Goal: Task Accomplishment & Management: Use online tool/utility

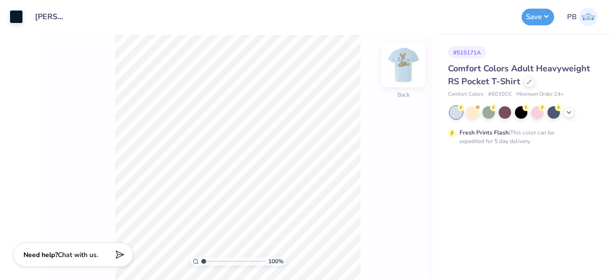
click at [402, 65] on img at bounding box center [403, 65] width 38 height 38
click at [402, 65] on img at bounding box center [403, 64] width 19 height 19
click at [527, 80] on icon at bounding box center [529, 80] width 5 height 5
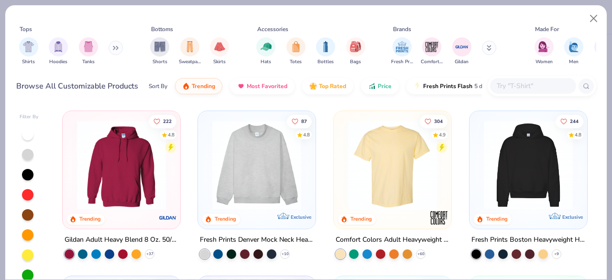
click at [515, 88] on input "text" at bounding box center [533, 85] width 74 height 11
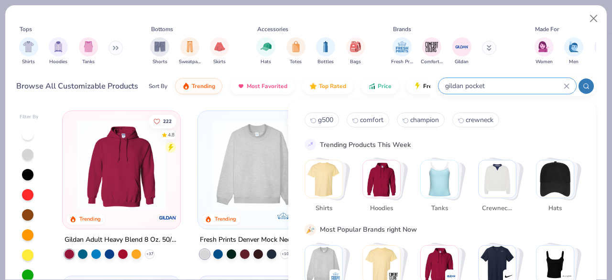
type input "gildan pocket"
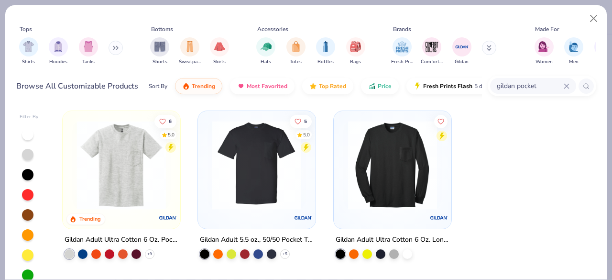
click at [141, 166] on img at bounding box center [121, 164] width 98 height 89
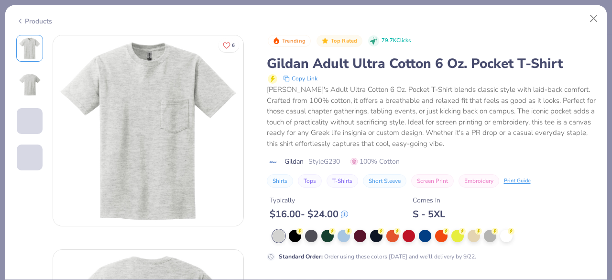
click at [33, 22] on div "Products" at bounding box center [34, 21] width 36 height 10
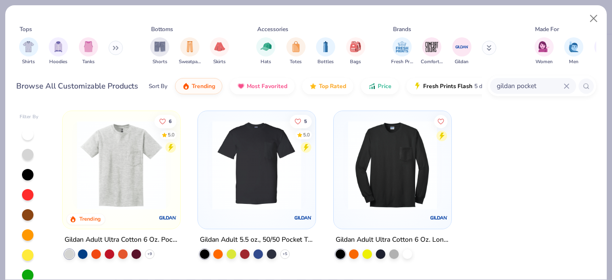
click at [274, 173] on img at bounding box center [256, 164] width 98 height 89
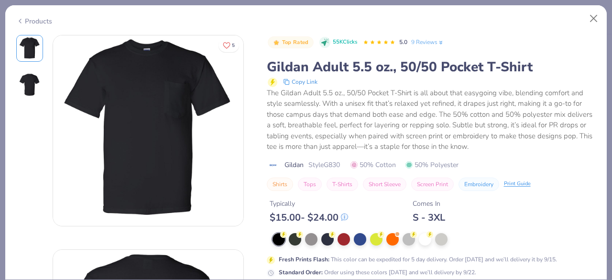
click at [42, 21] on div "Products" at bounding box center [34, 21] width 36 height 10
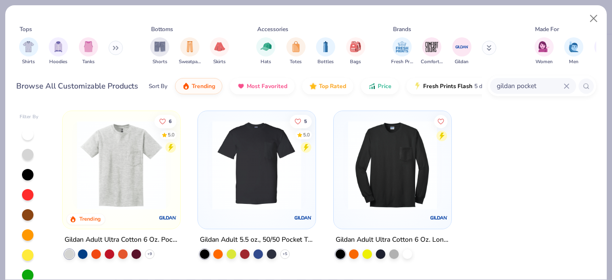
click at [141, 170] on img at bounding box center [121, 164] width 98 height 89
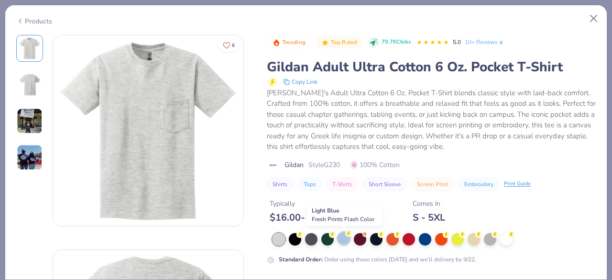
click at [342, 236] on div at bounding box center [343, 238] width 12 height 12
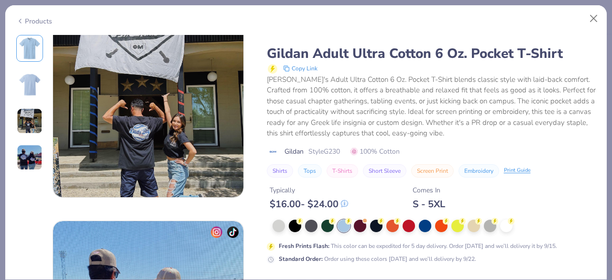
scroll to position [651, 0]
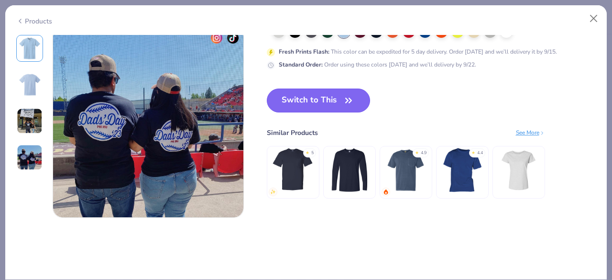
click at [334, 93] on button "Switch to This" at bounding box center [319, 100] width 104 height 24
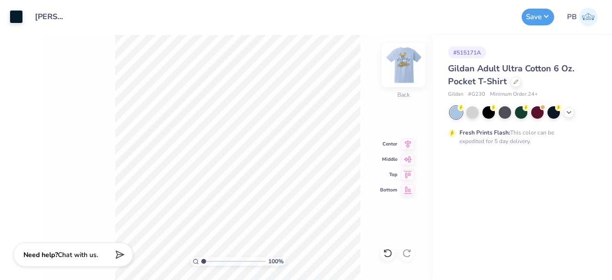
click at [402, 65] on img at bounding box center [403, 65] width 38 height 38
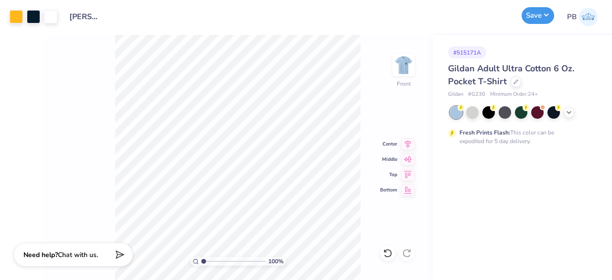
click at [543, 14] on button "Save" at bounding box center [537, 15] width 32 height 17
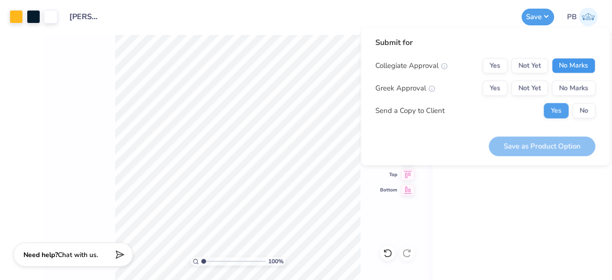
click at [572, 67] on button "No Marks" at bounding box center [572, 65] width 43 height 15
drag, startPoint x: 503, startPoint y: 89, endPoint x: 502, endPoint y: 81, distance: 8.2
click at [502, 81] on button "Yes" at bounding box center [494, 87] width 25 height 15
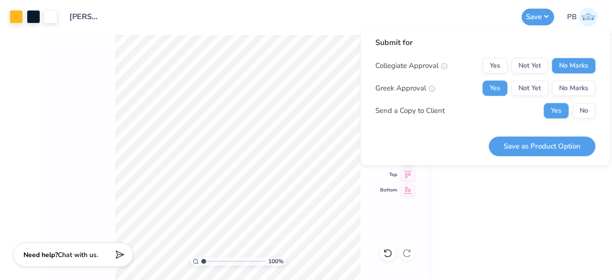
click at [502, 81] on button "Yes" at bounding box center [494, 87] width 25 height 15
click at [495, 88] on button "Yes" at bounding box center [494, 87] width 25 height 15
click at [581, 107] on button "No" at bounding box center [583, 110] width 23 height 15
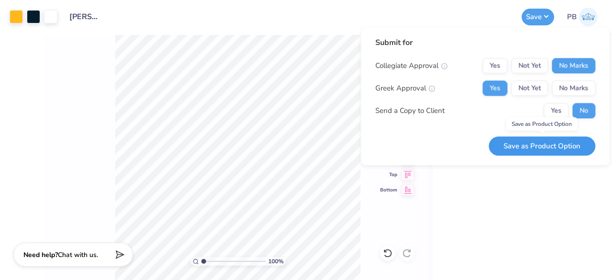
click at [523, 144] on button "Save as Product Option" at bounding box center [541, 146] width 107 height 20
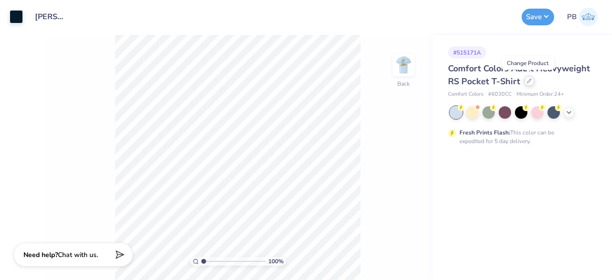
click at [528, 82] on icon at bounding box center [529, 80] width 5 height 5
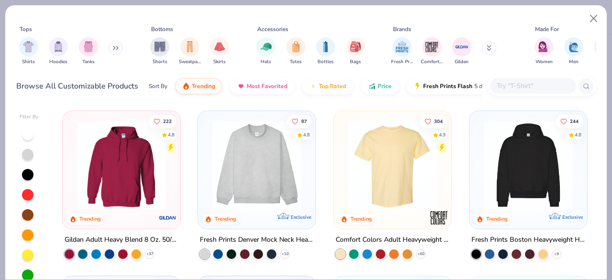
click at [527, 86] on input "text" at bounding box center [533, 85] width 74 height 11
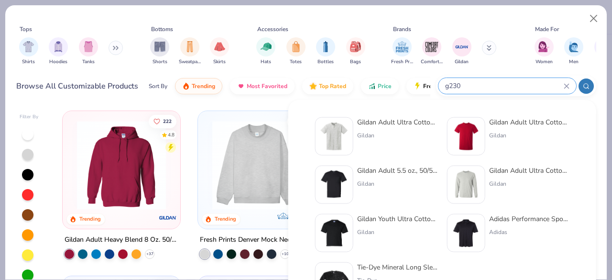
type input "g230"
click at [354, 181] on div "Gildan Adult 5.5 oz., 50/50 Pocket T-Shirt Gildan" at bounding box center [376, 184] width 122 height 38
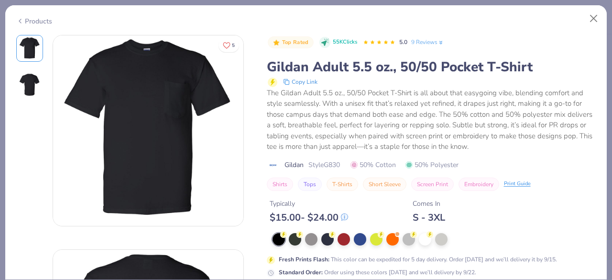
click at [38, 20] on div "Products" at bounding box center [34, 21] width 36 height 10
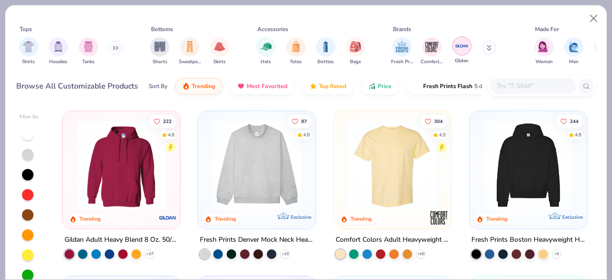
click at [458, 44] on img "filter for Gildan" at bounding box center [461, 46] width 14 height 14
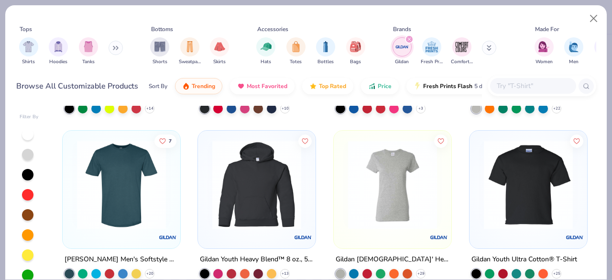
scroll to position [1169, 0]
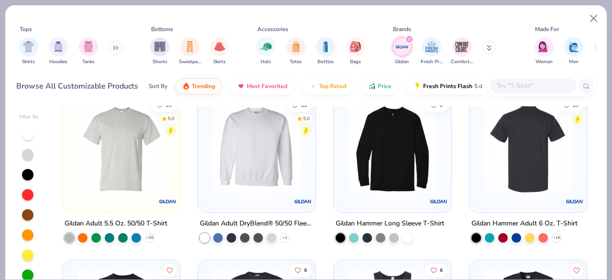
click at [479, 180] on img at bounding box center [429, 148] width 98 height 89
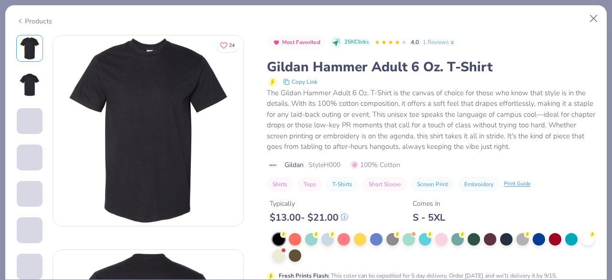
click at [32, 26] on div "Products" at bounding box center [305, 17] width 601 height 25
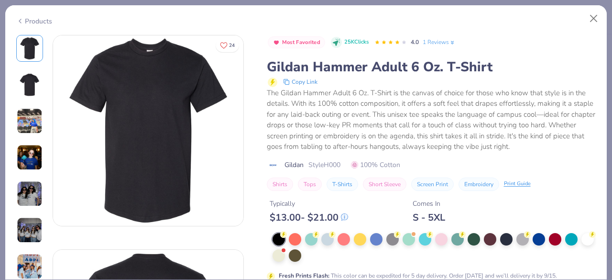
click at [32, 22] on div "Products" at bounding box center [34, 21] width 36 height 10
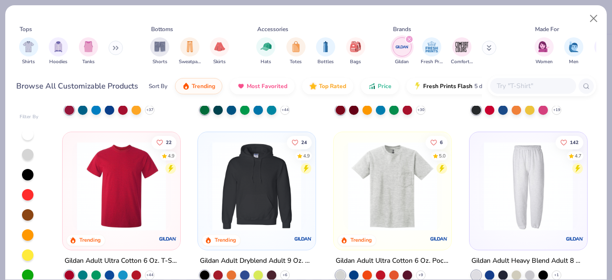
scroll to position [143, 0]
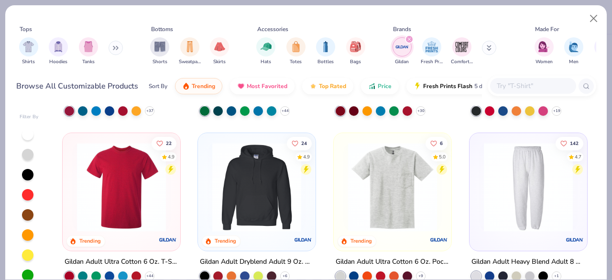
click at [526, 85] on input "text" at bounding box center [533, 85] width 74 height 11
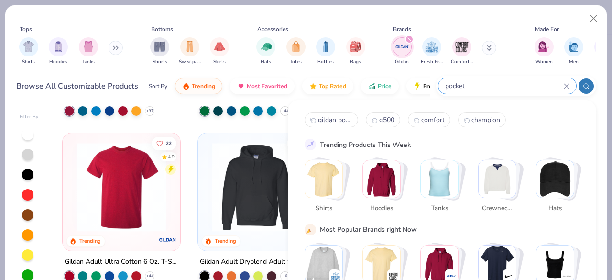
type input "pocket"
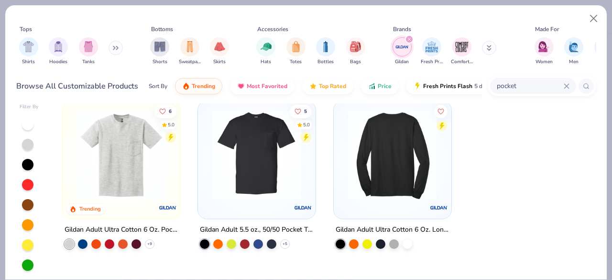
scroll to position [0, 0]
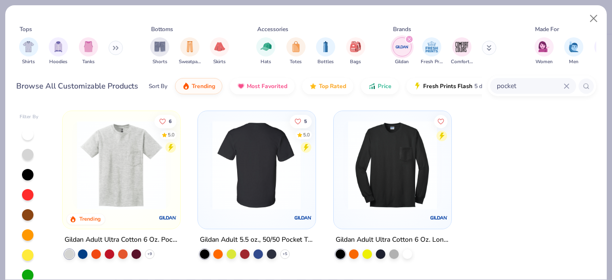
click at [275, 173] on img at bounding box center [256, 164] width 98 height 89
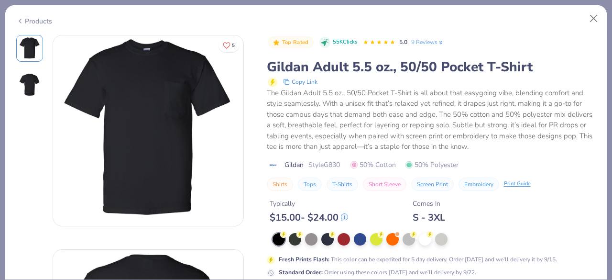
click at [44, 20] on div "Products" at bounding box center [34, 21] width 36 height 10
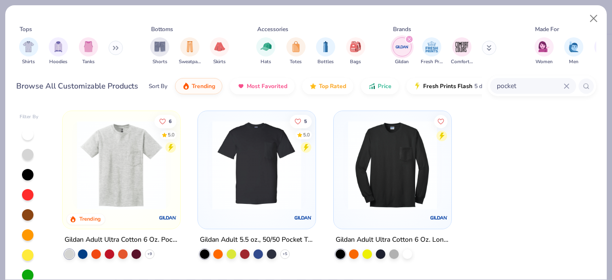
click at [407, 39] on icon "filter for Gildan" at bounding box center [409, 39] width 4 height 4
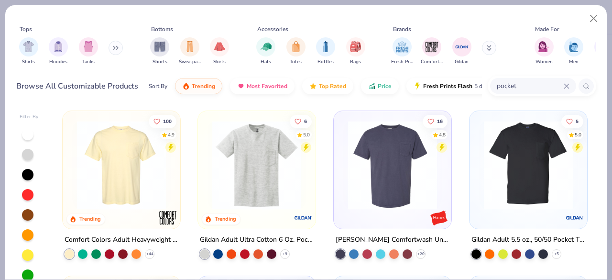
click at [378, 204] on img at bounding box center [392, 164] width 98 height 89
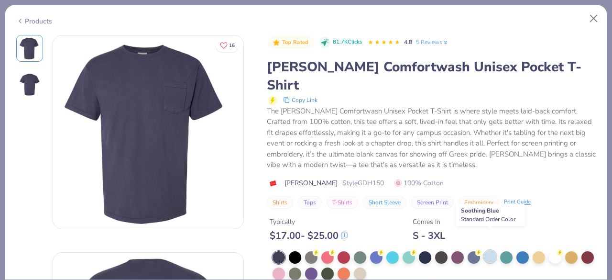
click at [490, 250] on div at bounding box center [490, 256] width 12 height 12
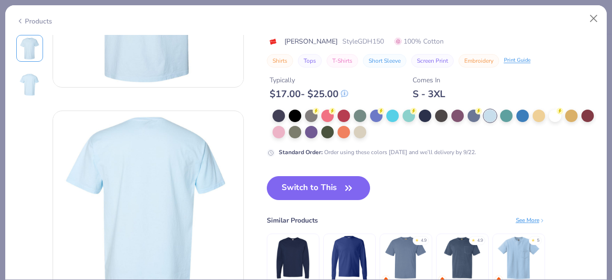
scroll to position [142, 0]
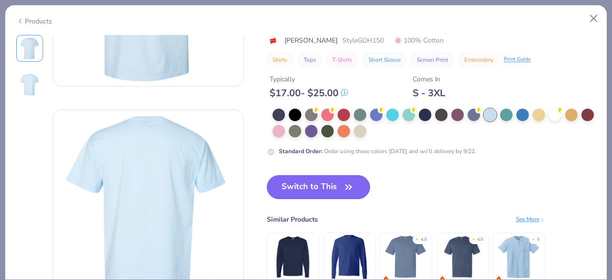
click at [323, 179] on button "Switch to This" at bounding box center [319, 187] width 104 height 24
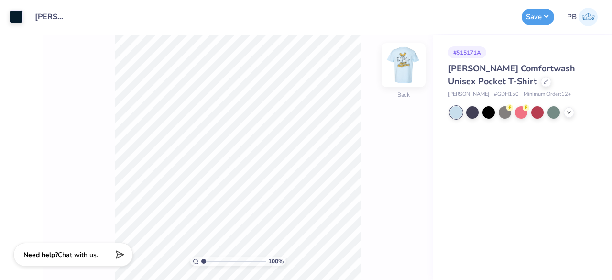
click at [404, 65] on img at bounding box center [403, 65] width 38 height 38
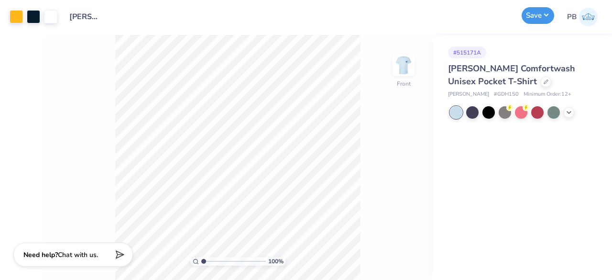
click at [539, 17] on button "Save" at bounding box center [537, 15] width 32 height 17
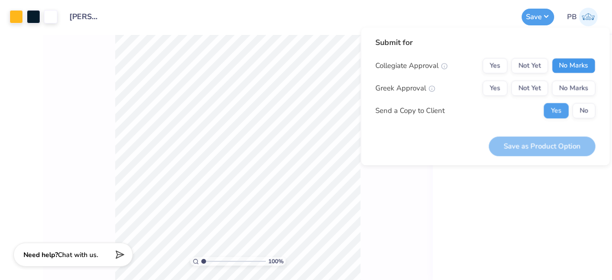
click at [580, 62] on button "No Marks" at bounding box center [572, 65] width 43 height 15
click at [485, 90] on button "Yes" at bounding box center [494, 87] width 25 height 15
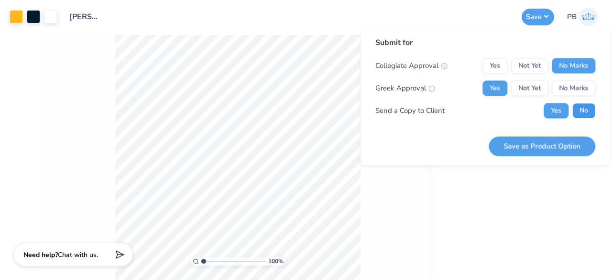
click at [583, 114] on button "No" at bounding box center [583, 110] width 23 height 15
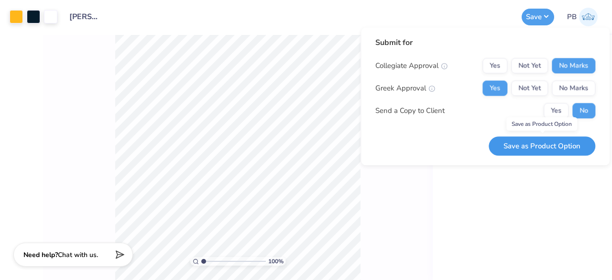
click at [542, 145] on button "Save as Product Option" at bounding box center [541, 146] width 107 height 20
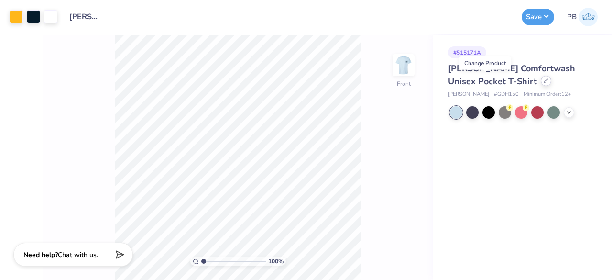
click at [544, 80] on icon at bounding box center [546, 81] width 4 height 4
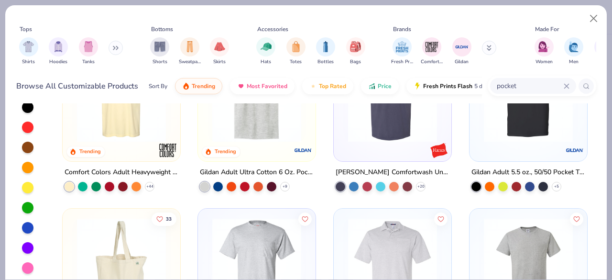
scroll to position [67, 0]
click at [237, 245] on img at bounding box center [256, 262] width 98 height 89
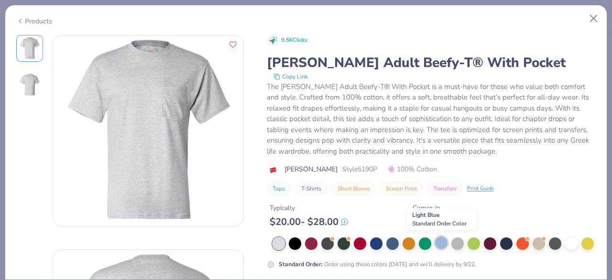
click at [440, 243] on div at bounding box center [441, 242] width 12 height 12
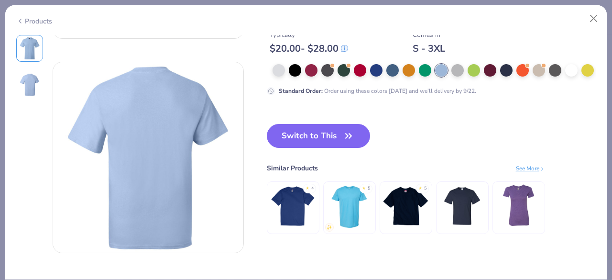
scroll to position [188, 0]
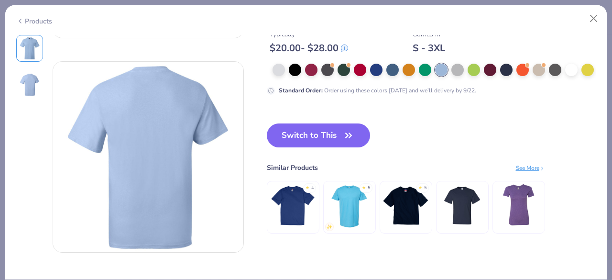
click at [293, 198] on img at bounding box center [292, 204] width 45 height 45
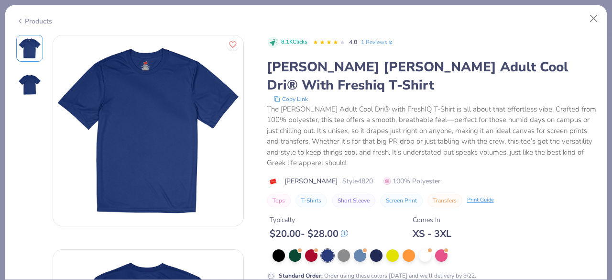
click at [33, 18] on div "Products" at bounding box center [34, 21] width 36 height 10
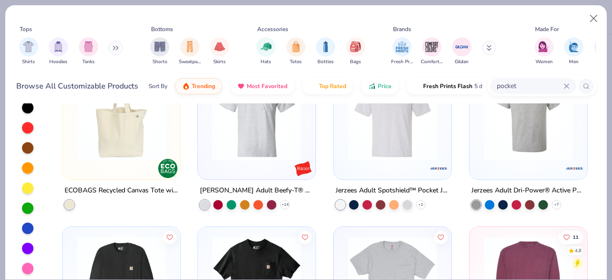
scroll to position [148, 0]
click at [283, 200] on icon at bounding box center [285, 204] width 8 height 8
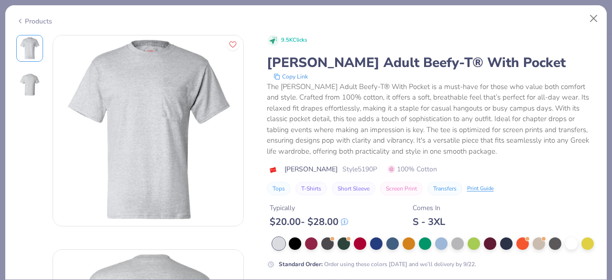
click at [39, 22] on div "Products" at bounding box center [34, 21] width 36 height 10
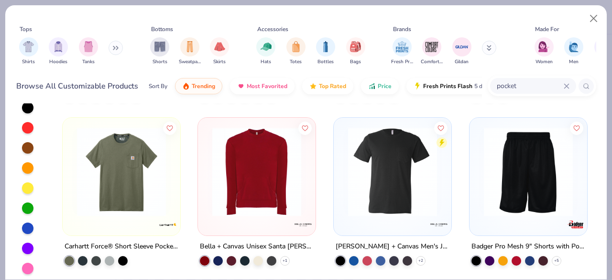
scroll to position [916, 0]
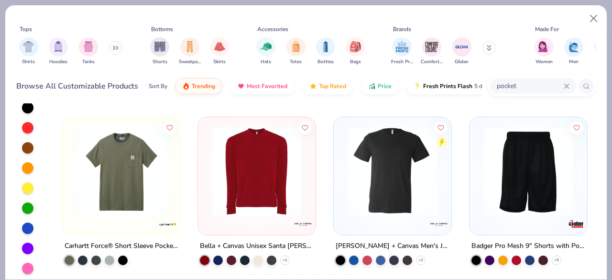
click at [394, 206] on img at bounding box center [392, 170] width 98 height 89
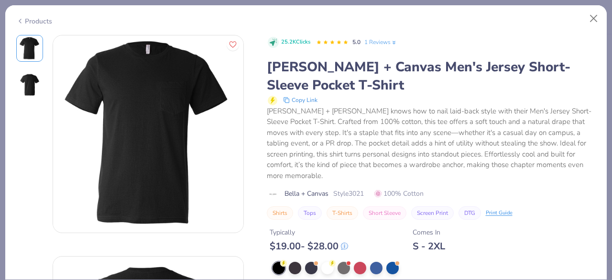
click at [41, 20] on div "Products" at bounding box center [34, 21] width 36 height 10
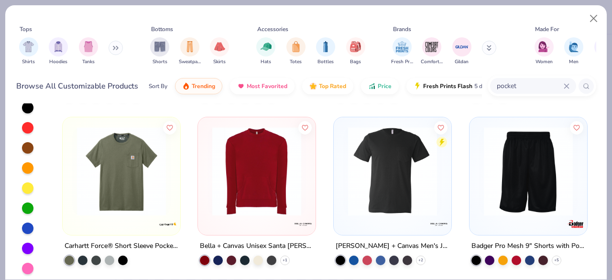
scroll to position [67, 0]
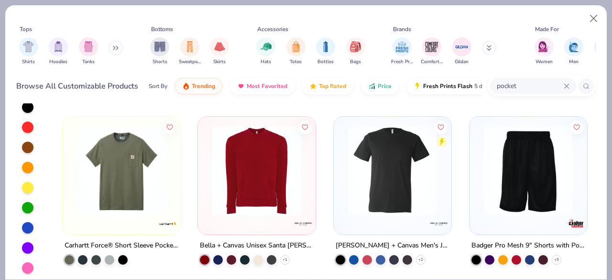
click at [386, 167] on img at bounding box center [392, 170] width 98 height 89
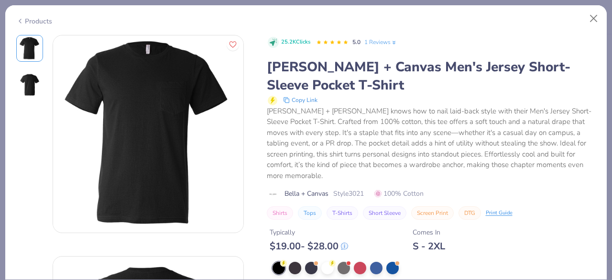
click at [22, 19] on icon at bounding box center [20, 20] width 8 height 11
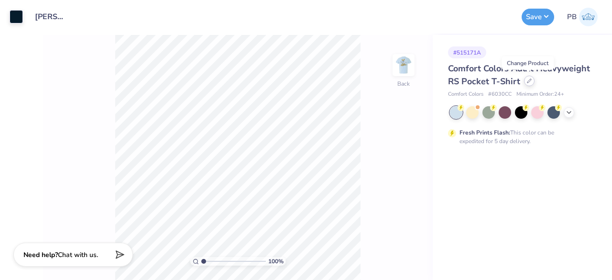
click at [527, 78] on icon at bounding box center [529, 80] width 5 height 5
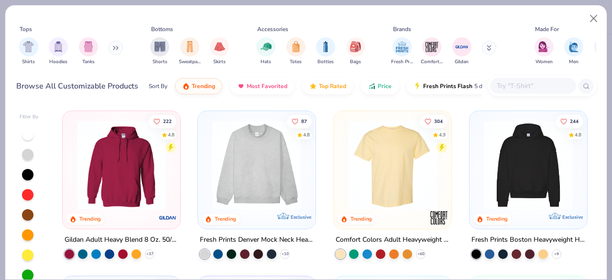
click at [390, 161] on img at bounding box center [392, 164] width 98 height 89
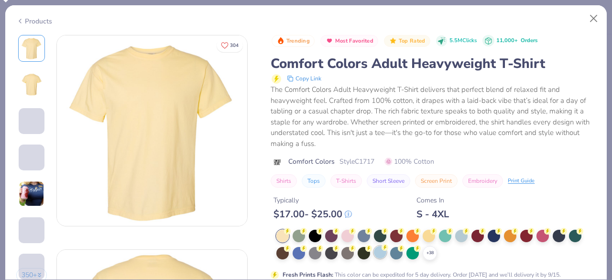
click at [379, 251] on div at bounding box center [380, 252] width 12 height 12
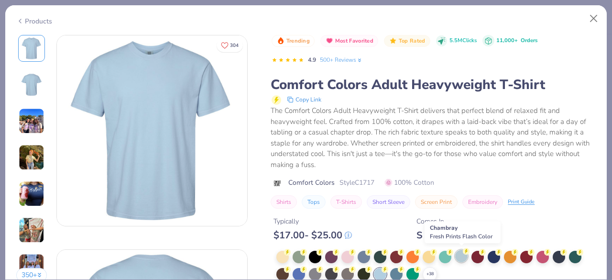
click at [463, 257] on div at bounding box center [461, 255] width 12 height 12
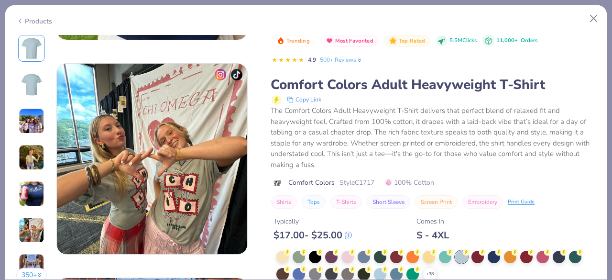
scroll to position [1273, 0]
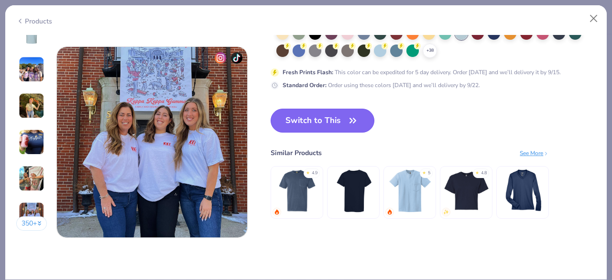
click at [334, 125] on button "Switch to This" at bounding box center [322, 120] width 104 height 24
click at [290, 114] on button "Switch to This" at bounding box center [322, 120] width 104 height 24
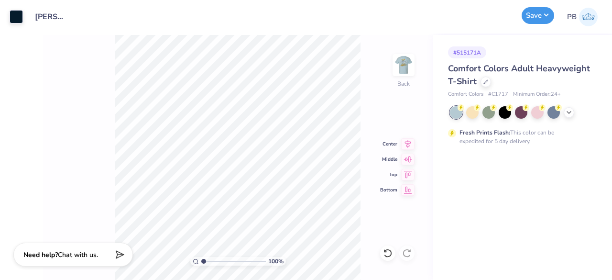
click at [537, 16] on button "Save" at bounding box center [537, 15] width 32 height 17
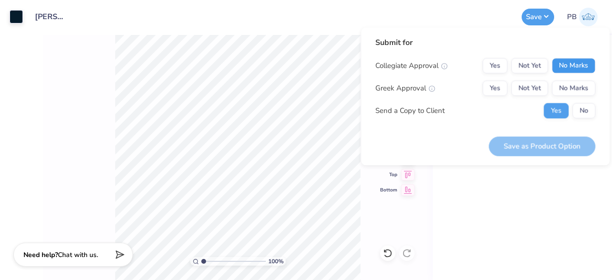
click at [577, 62] on button "No Marks" at bounding box center [572, 65] width 43 height 15
click at [499, 83] on button "Yes" at bounding box center [494, 87] width 25 height 15
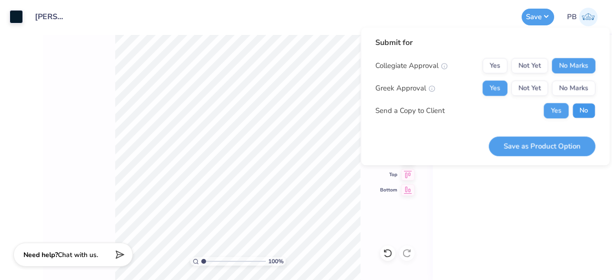
click at [583, 112] on button "No" at bounding box center [583, 110] width 23 height 15
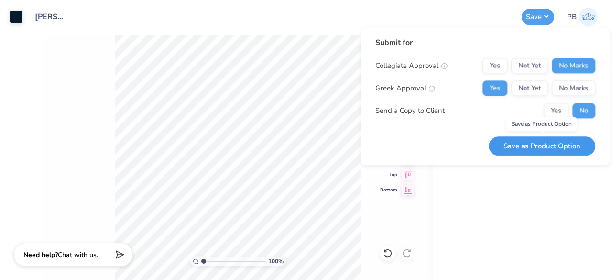
click at [548, 143] on button "Save as Product Option" at bounding box center [541, 146] width 107 height 20
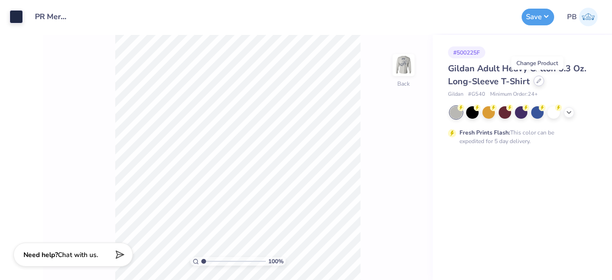
click at [538, 78] on icon at bounding box center [538, 80] width 5 height 5
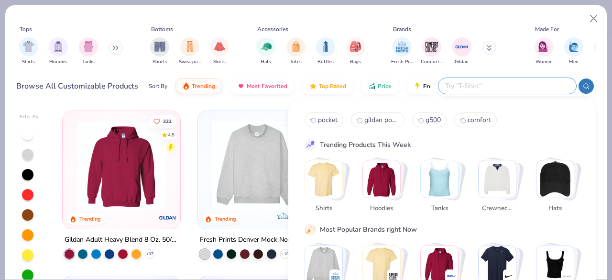
click at [520, 85] on input "text" at bounding box center [506, 85] width 125 height 11
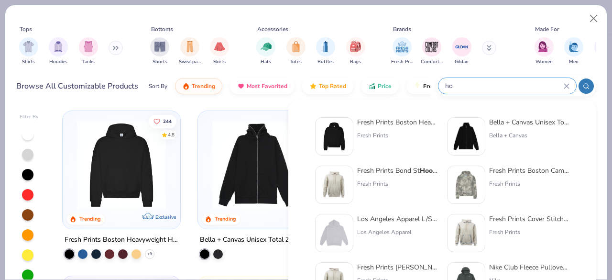
type input "h"
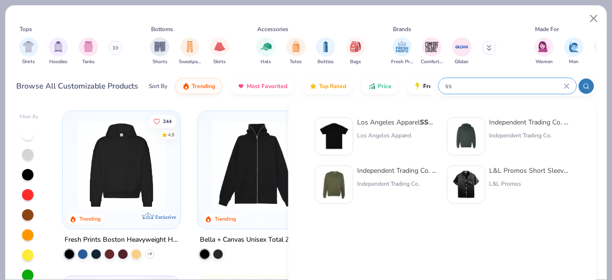
type input "ss"
click at [482, 132] on div at bounding box center [466, 136] width 38 height 38
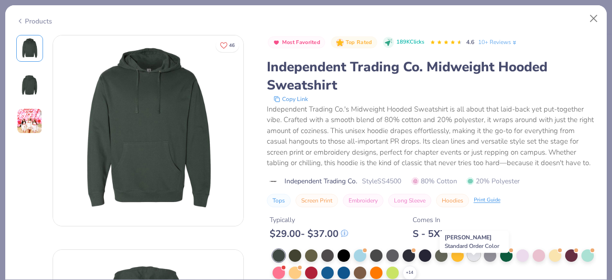
click at [475, 260] on div at bounding box center [473, 254] width 12 height 12
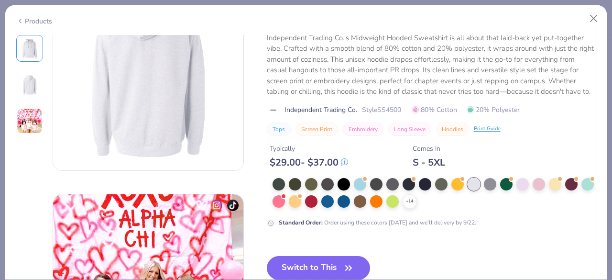
scroll to position [269, 0]
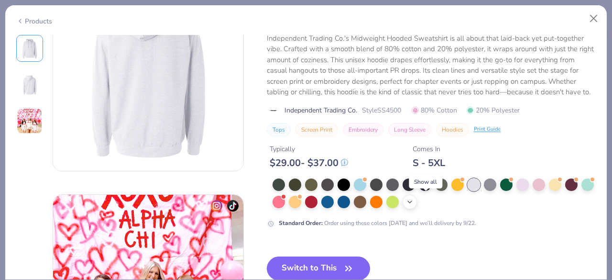
click at [413, 200] on icon at bounding box center [410, 202] width 8 height 8
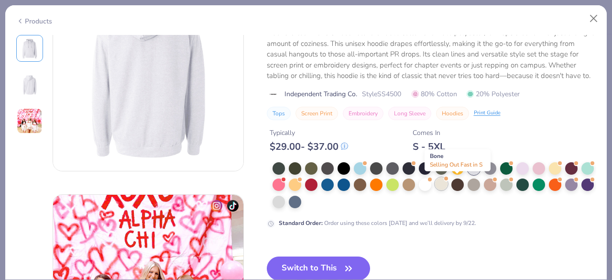
click at [447, 182] on div at bounding box center [441, 183] width 12 height 12
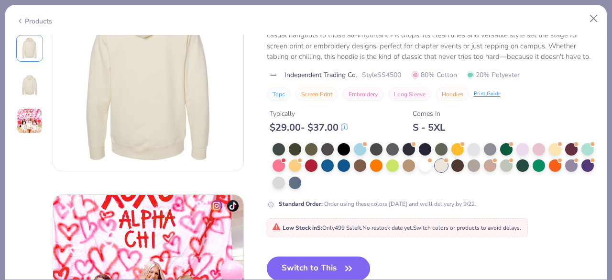
click at [334, 267] on button "Switch to This" at bounding box center [319, 268] width 104 height 24
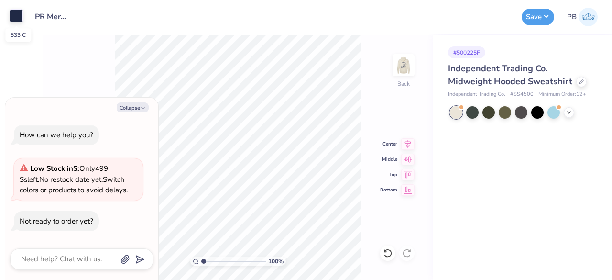
click at [15, 16] on div at bounding box center [16, 15] width 13 height 13
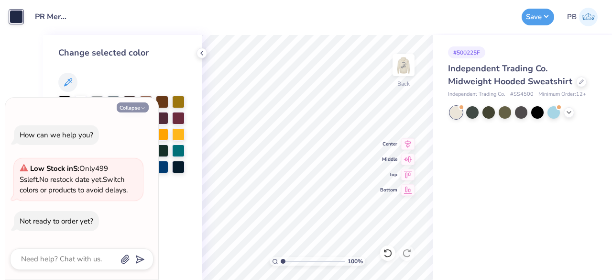
click at [138, 109] on button "Collapse" at bounding box center [133, 107] width 32 height 10
type textarea "x"
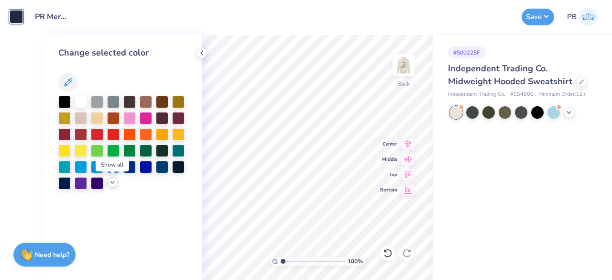
click at [114, 183] on icon at bounding box center [112, 182] width 8 height 8
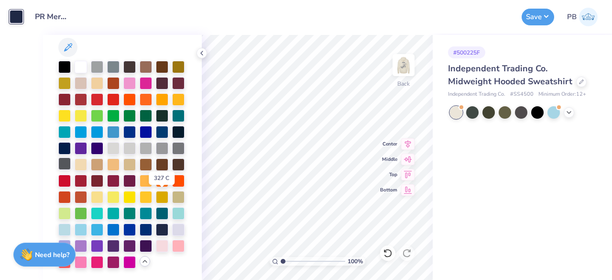
scroll to position [67, 0]
click at [172, 244] on div at bounding box center [178, 244] width 12 height 12
click at [87, 255] on div at bounding box center [81, 261] width 12 height 12
click at [392, 65] on img at bounding box center [403, 65] width 38 height 38
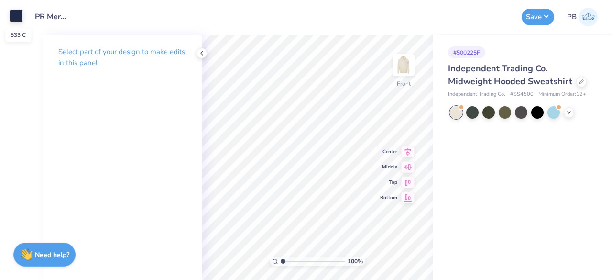
click at [11, 18] on div at bounding box center [16, 15] width 13 height 13
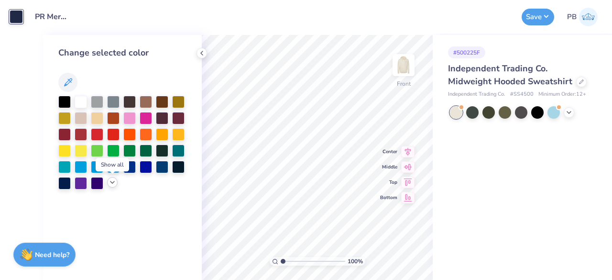
click at [112, 183] on icon at bounding box center [112, 182] width 8 height 8
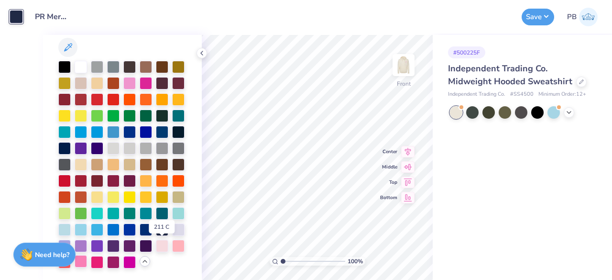
click at [87, 255] on div at bounding box center [81, 261] width 12 height 12
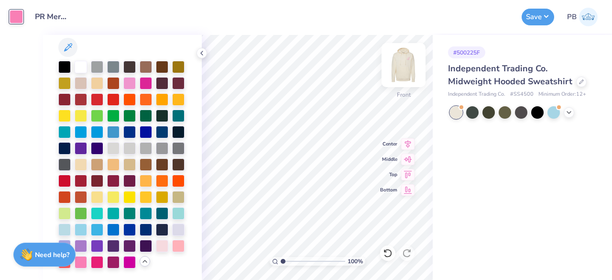
click at [403, 64] on img at bounding box center [403, 65] width 38 height 38
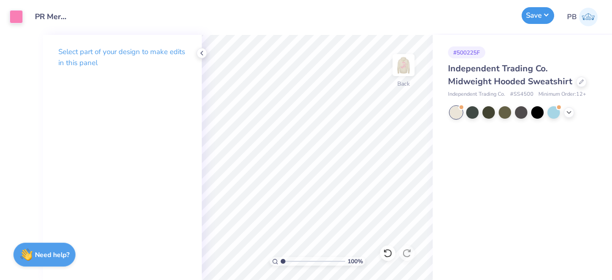
click at [539, 14] on button "Save" at bounding box center [537, 15] width 32 height 17
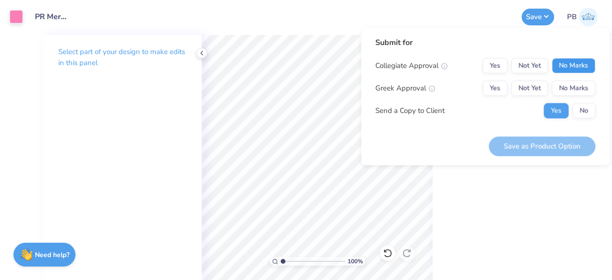
click at [569, 59] on button "No Marks" at bounding box center [572, 65] width 43 height 15
click at [579, 87] on button "No Marks" at bounding box center [572, 87] width 43 height 15
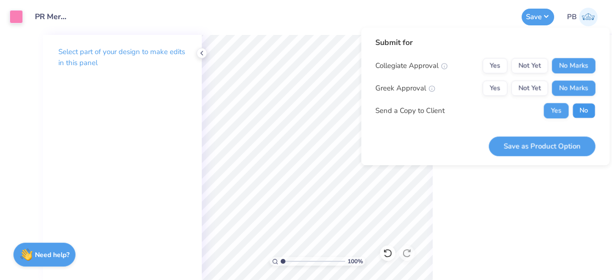
click at [588, 105] on button "No" at bounding box center [583, 110] width 23 height 15
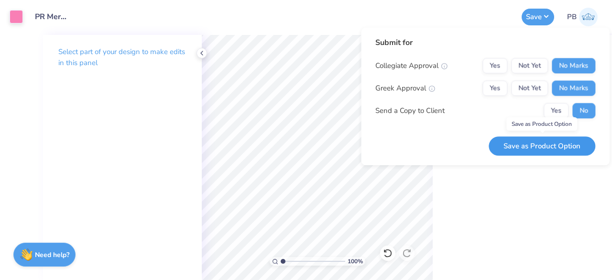
click at [530, 145] on button "Save as Product Option" at bounding box center [541, 146] width 107 height 20
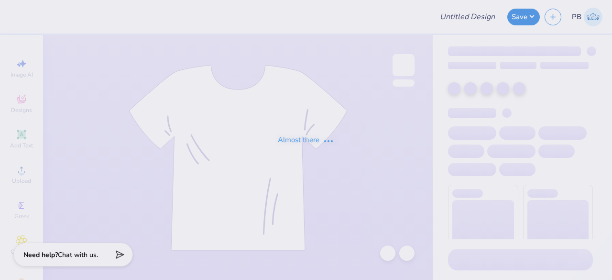
type input "PR Merch"
type input "45"
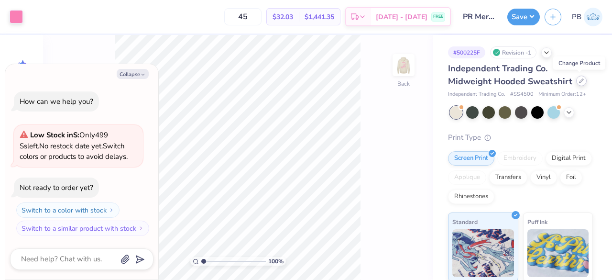
click at [581, 84] on div at bounding box center [581, 81] width 11 height 11
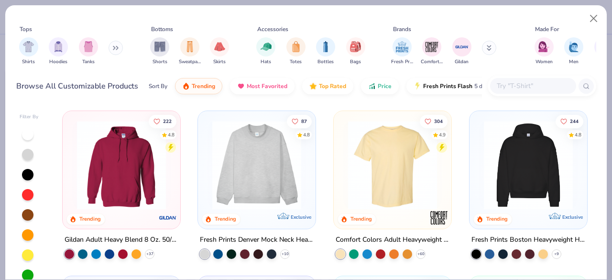
type textarea "x"
click at [530, 90] on input "text" at bounding box center [533, 85] width 74 height 11
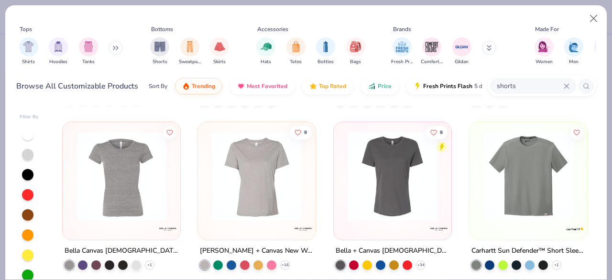
scroll to position [2134, 0]
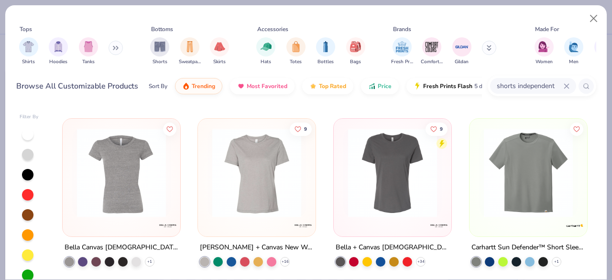
type input "shorts independent"
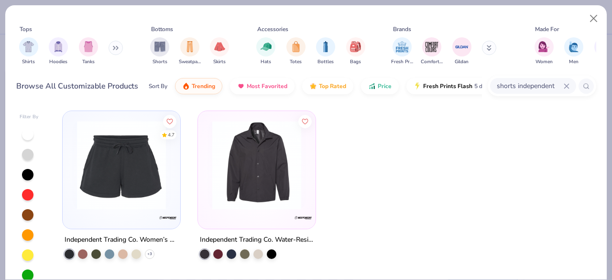
click at [129, 177] on img at bounding box center [121, 164] width 98 height 89
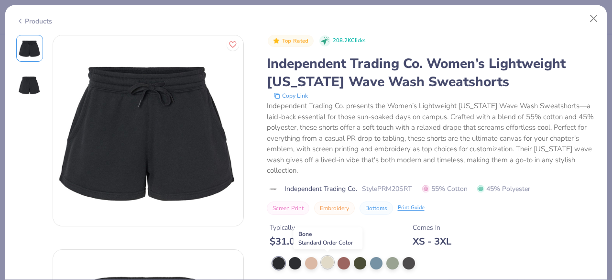
click at [328, 263] on div at bounding box center [327, 262] width 12 height 12
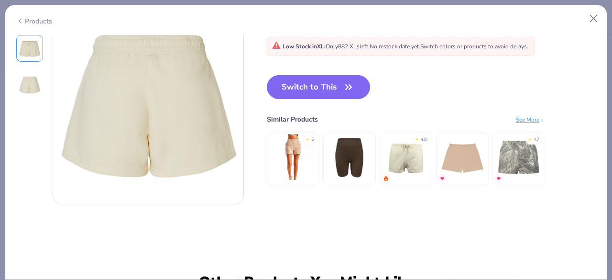
scroll to position [259, 0]
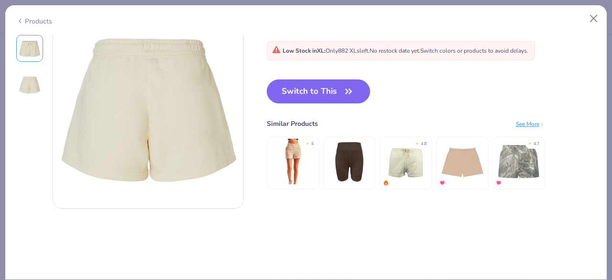
click at [324, 91] on button "Switch to This" at bounding box center [319, 91] width 104 height 24
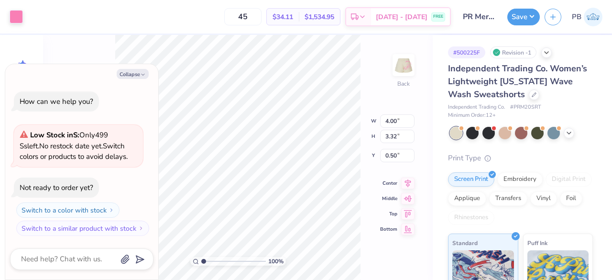
type textarea "x"
type input "4.48"
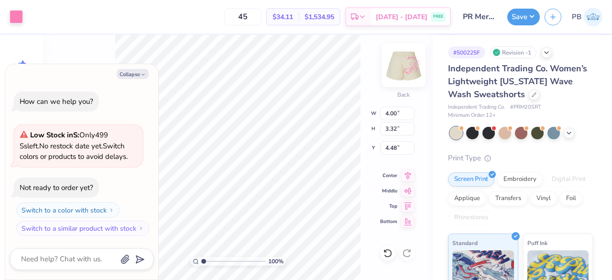
click at [410, 61] on img at bounding box center [403, 65] width 38 height 38
click at [384, 251] on icon at bounding box center [385, 250] width 2 height 2
click at [401, 61] on img at bounding box center [403, 65] width 38 height 38
click at [403, 59] on img at bounding box center [403, 65] width 38 height 38
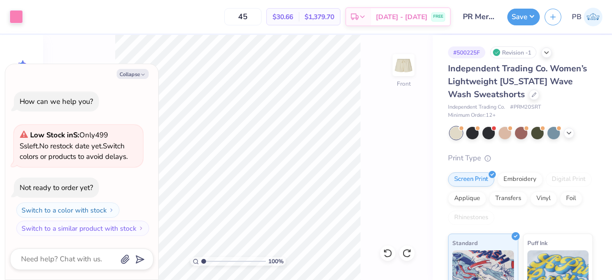
click at [370, 237] on div "100 % Front" at bounding box center [237, 157] width 389 height 245
type textarea "x"
type input "4.29"
type input "4.52"
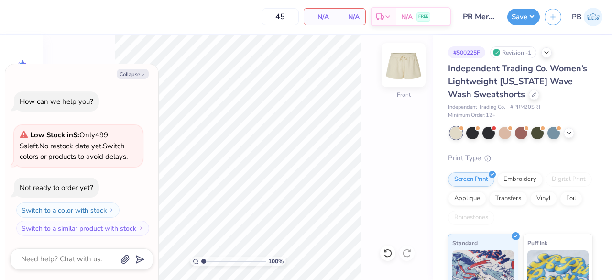
click at [404, 66] on img at bounding box center [403, 65] width 38 height 38
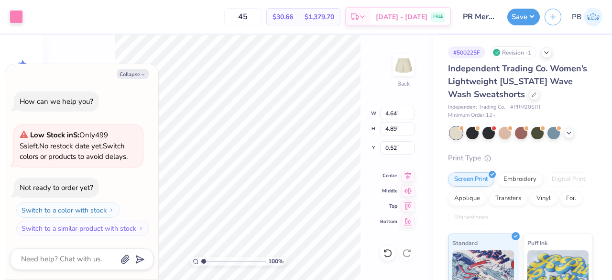
type textarea "x"
type input "3.54"
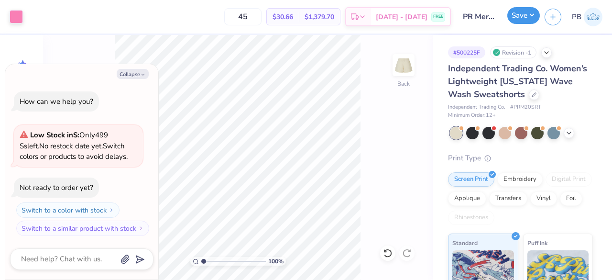
click at [526, 18] on button "Save" at bounding box center [523, 15] width 32 height 17
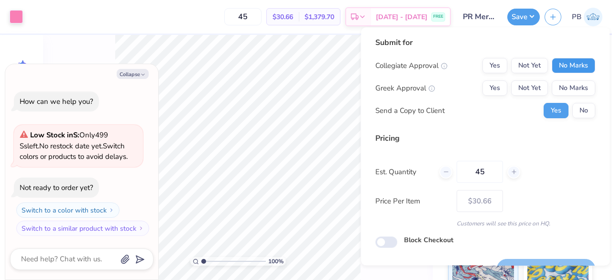
click at [580, 64] on button "No Marks" at bounding box center [572, 65] width 43 height 15
click at [574, 86] on button "No Marks" at bounding box center [572, 87] width 43 height 15
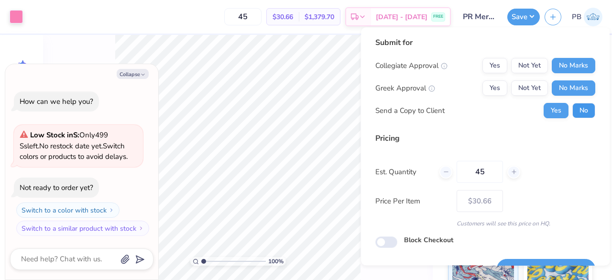
click at [575, 110] on button "No" at bounding box center [583, 110] width 23 height 15
type textarea "x"
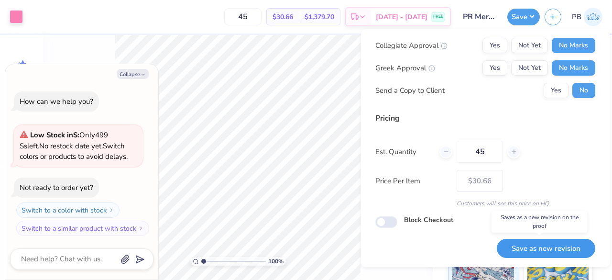
click at [568, 243] on button "Save as new revision" at bounding box center [545, 248] width 98 height 20
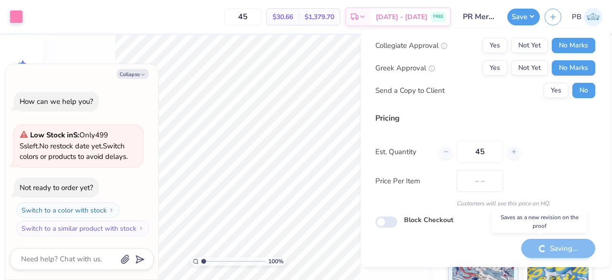
type input "$30.66"
type textarea "x"
type input "– –"
